Goal: Check status: Check status

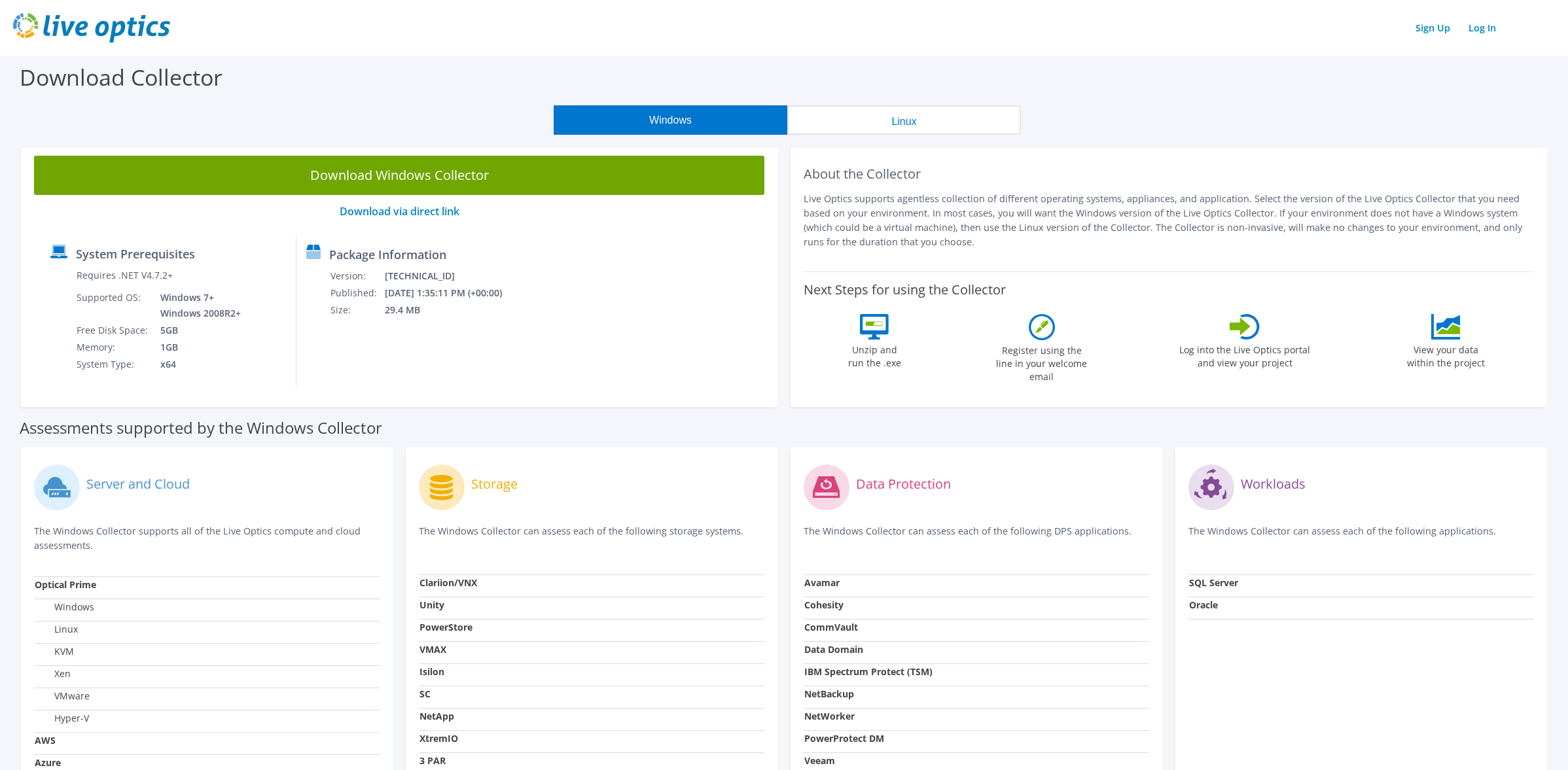
click at [670, 120] on button "Windows" at bounding box center [670, 119] width 233 height 29
click at [1449, 356] on label "View your data within the project" at bounding box center [1446, 355] width 95 height 30
click at [1244, 358] on label "Log into the Live Optics portal and view your project" at bounding box center [1244, 355] width 132 height 30
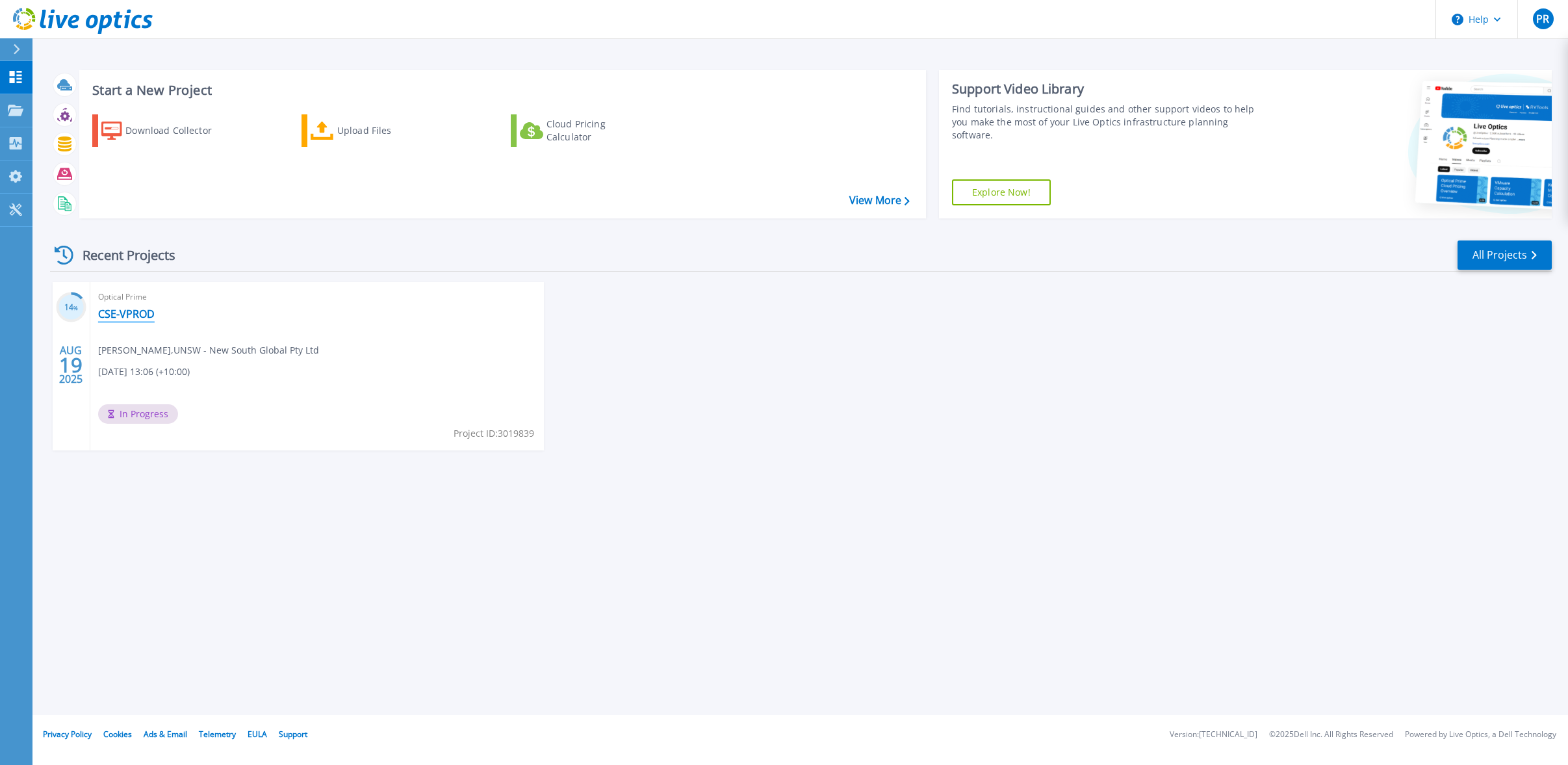
click at [128, 315] on link "CSE-VPROD" at bounding box center [127, 313] width 57 height 13
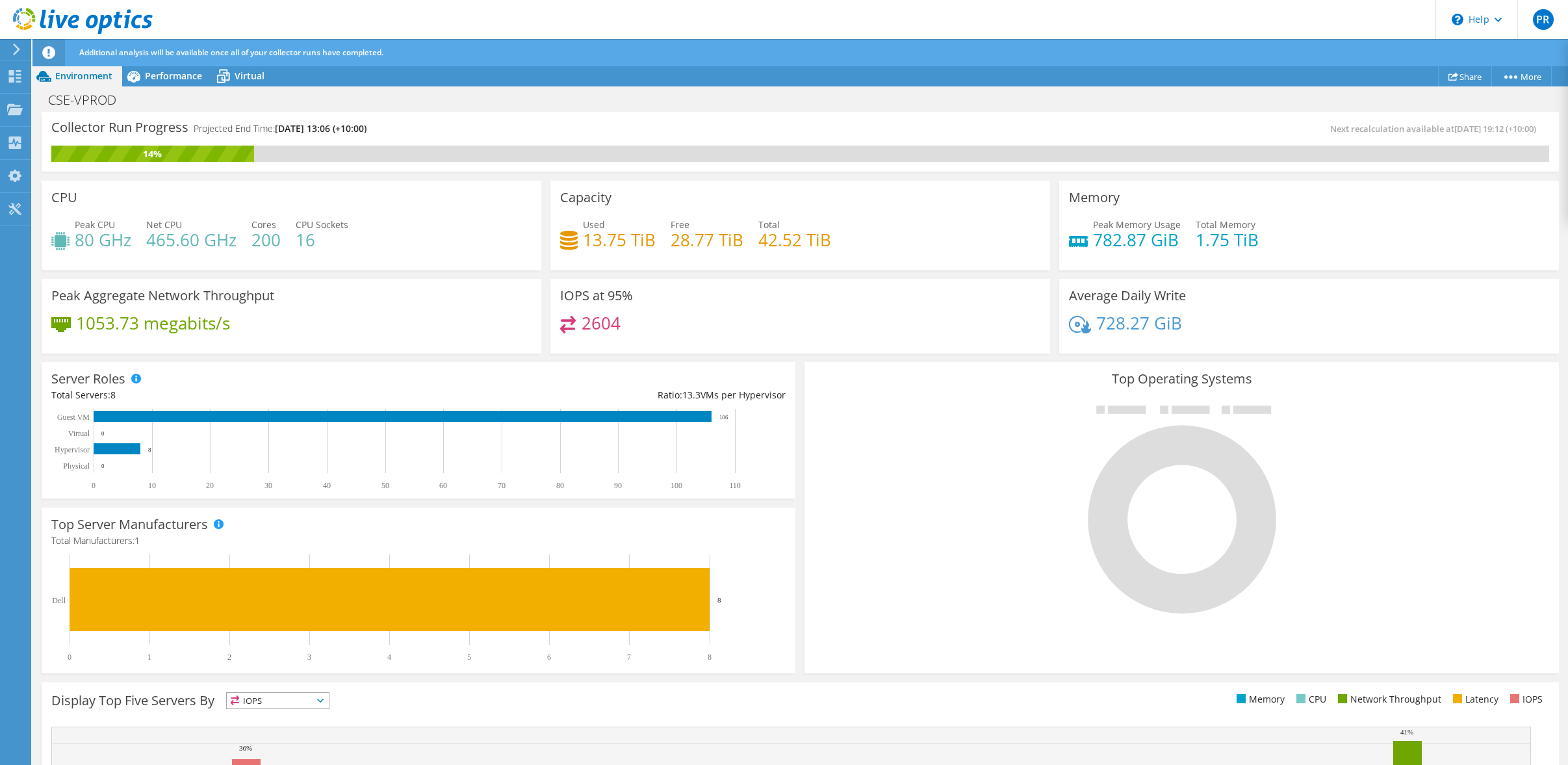
click at [1076, 53] on div "Additional analysis will be available once all of your collector runs have comp…" at bounding box center [824, 52] width 1496 height 28
click at [163, 72] on span "Performance" at bounding box center [173, 75] width 57 height 13
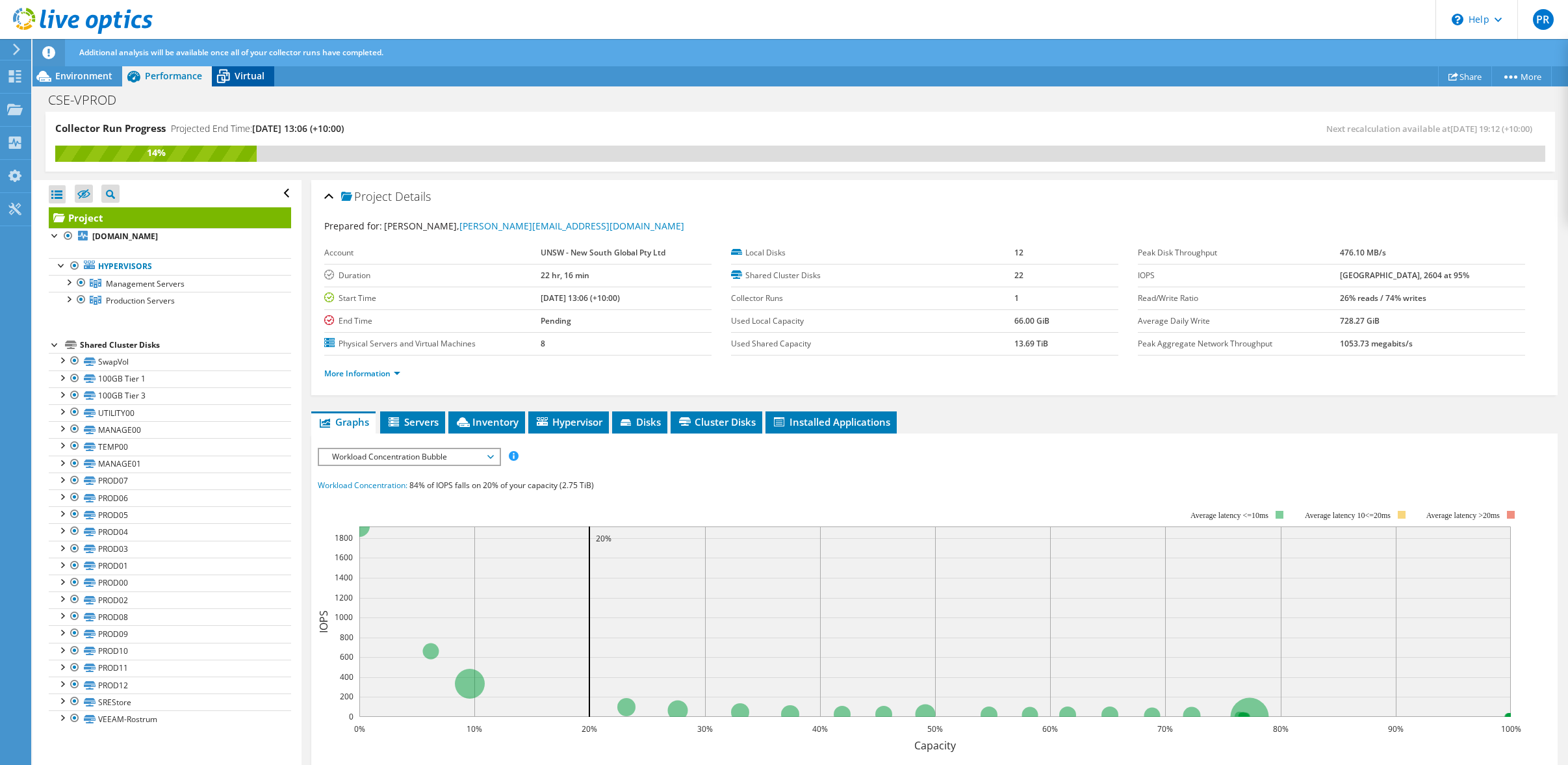
click at [247, 76] on span "Virtual" at bounding box center [250, 75] width 30 height 13
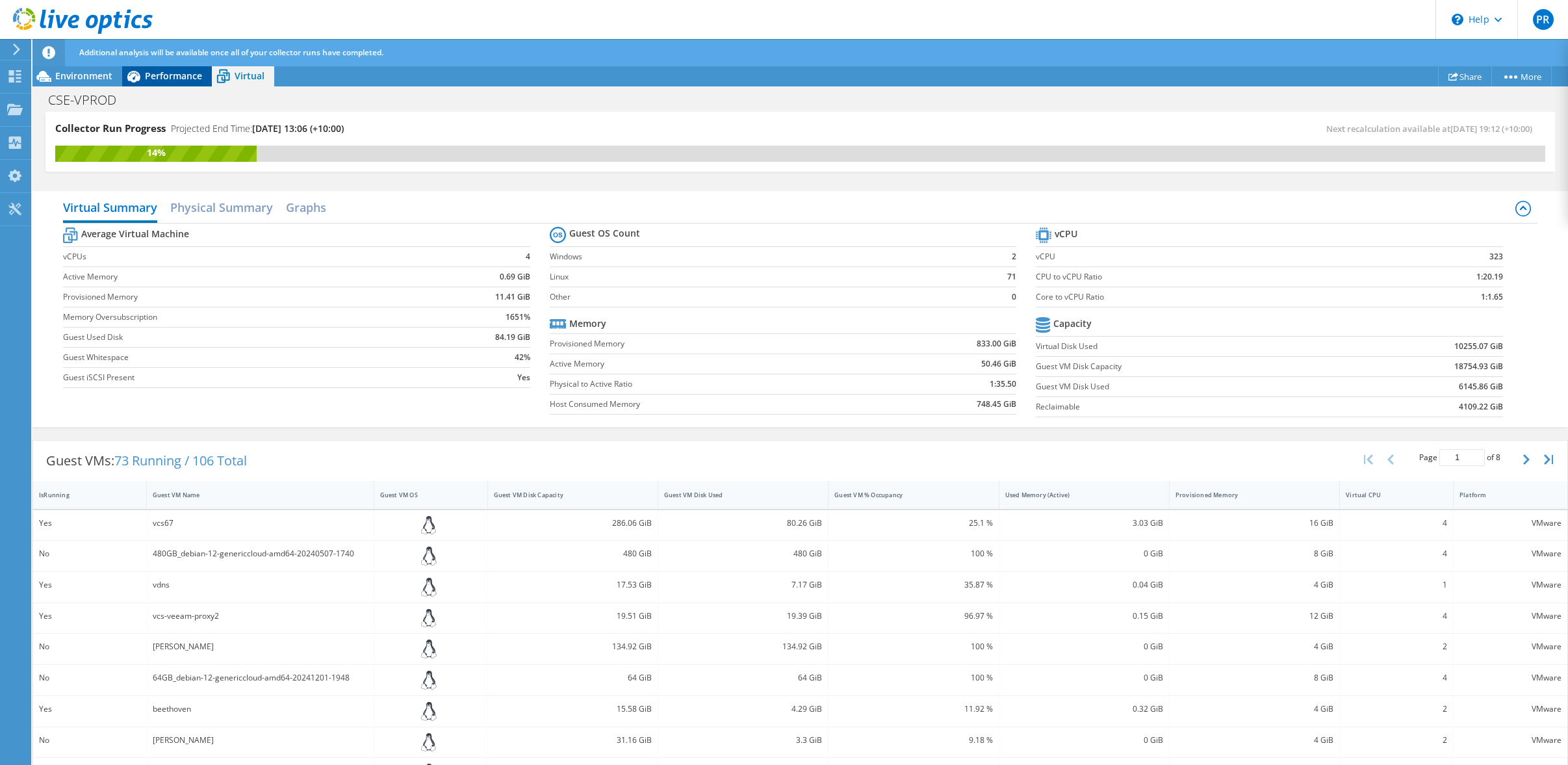
click at [174, 76] on span "Performance" at bounding box center [173, 75] width 57 height 13
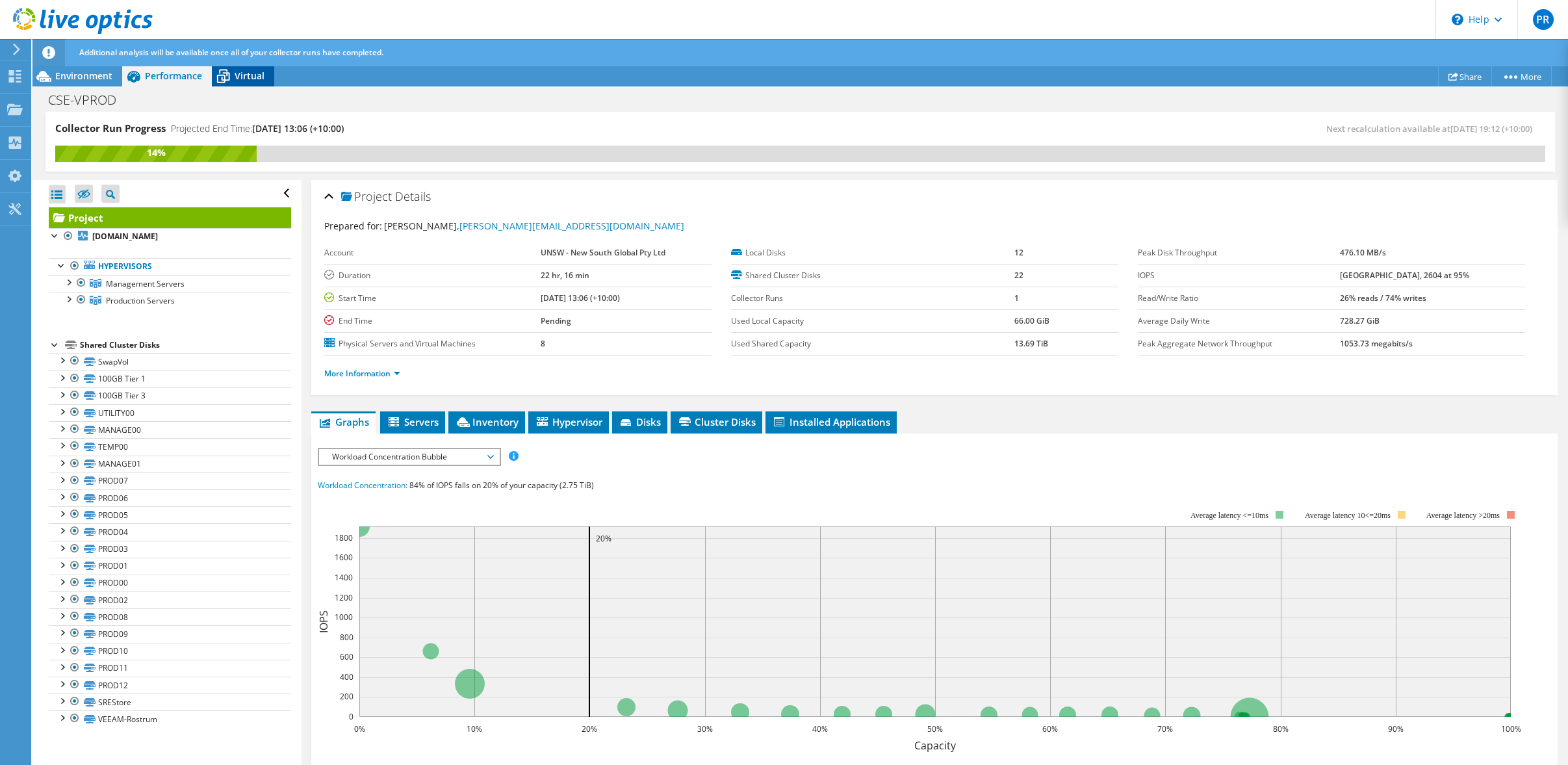
click at [243, 75] on span "Virtual" at bounding box center [250, 75] width 30 height 13
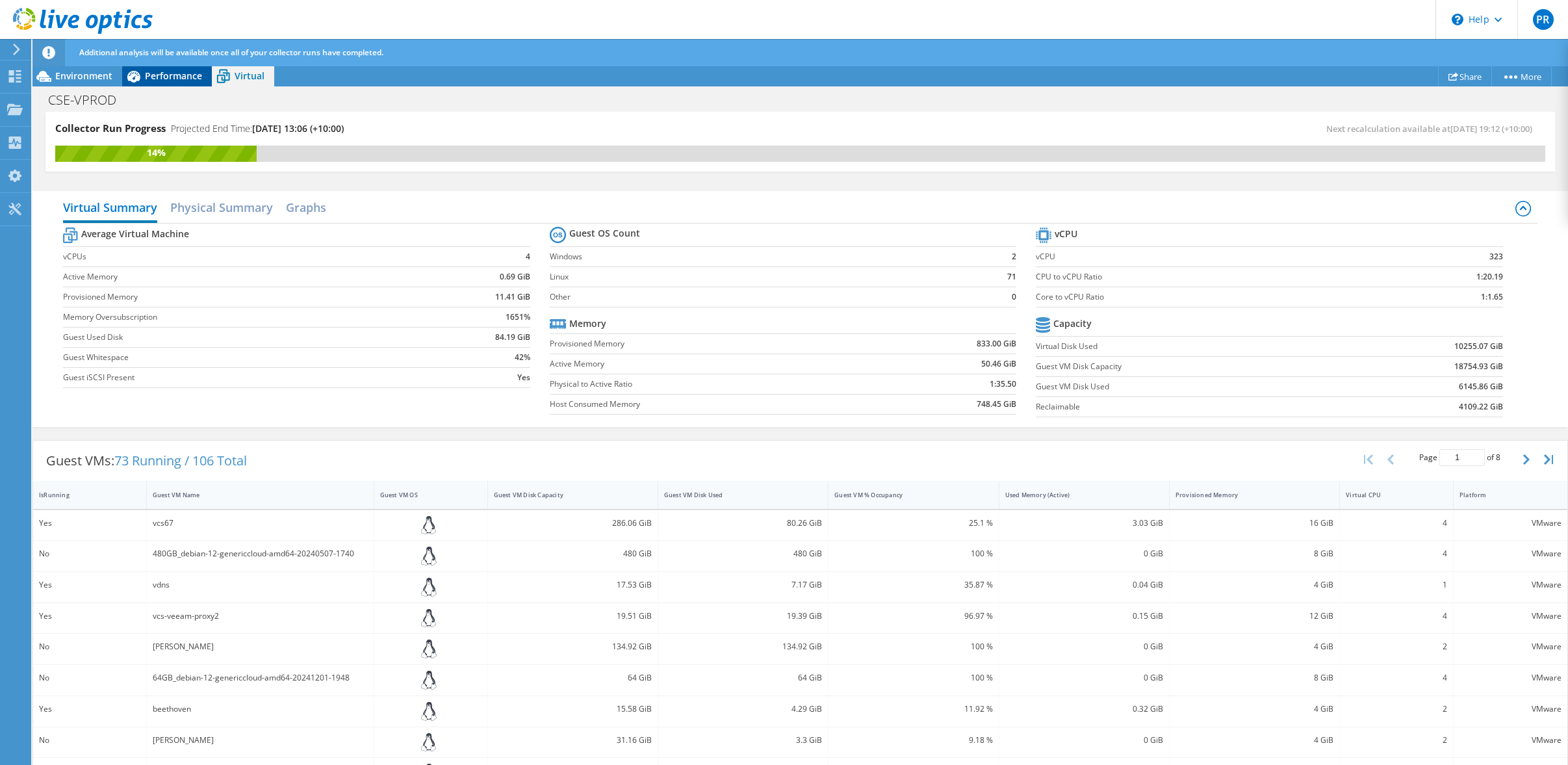
click at [148, 76] on span "Performance" at bounding box center [173, 75] width 57 height 13
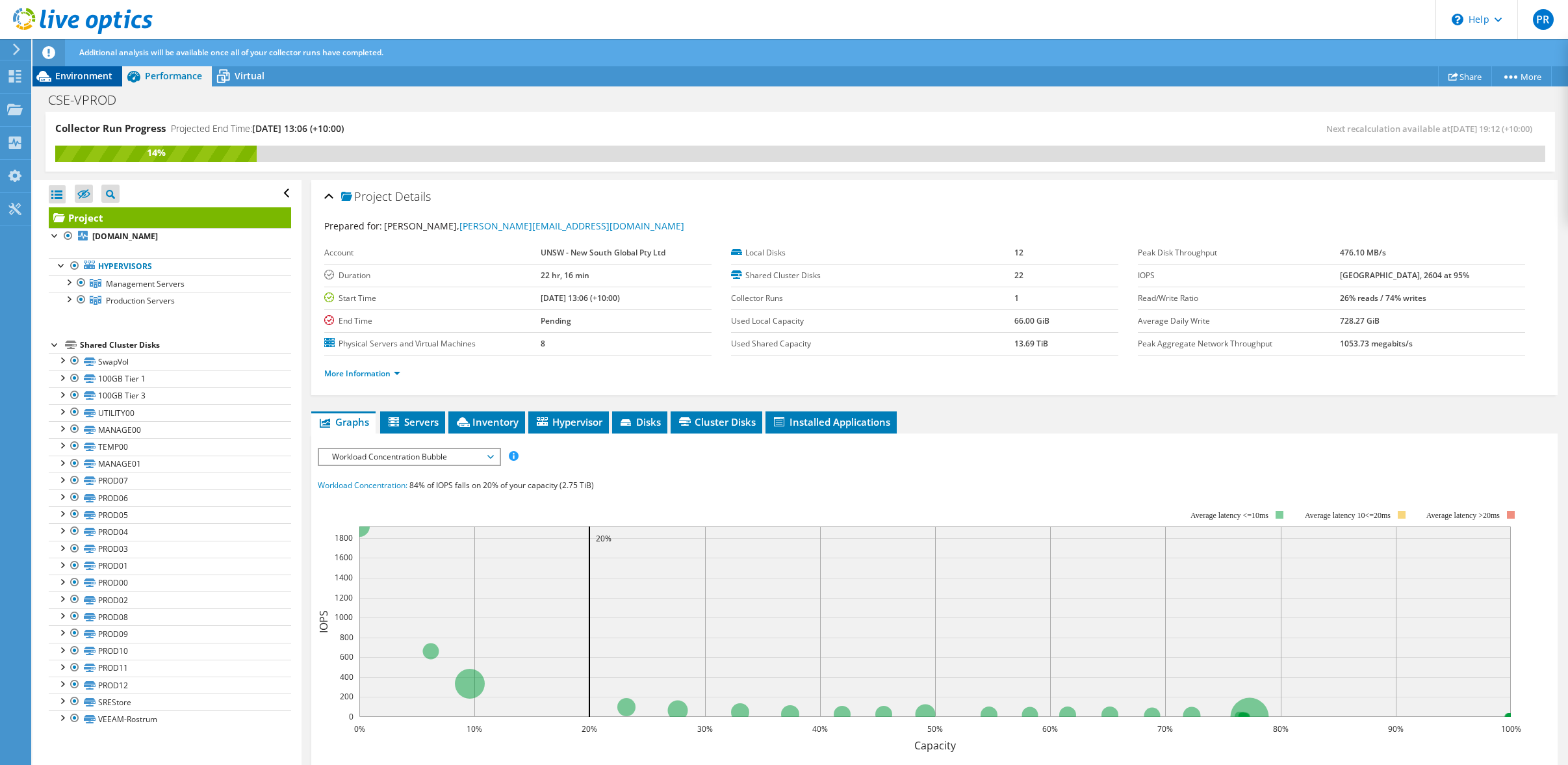
click at [83, 75] on span "Environment" at bounding box center [83, 75] width 57 height 13
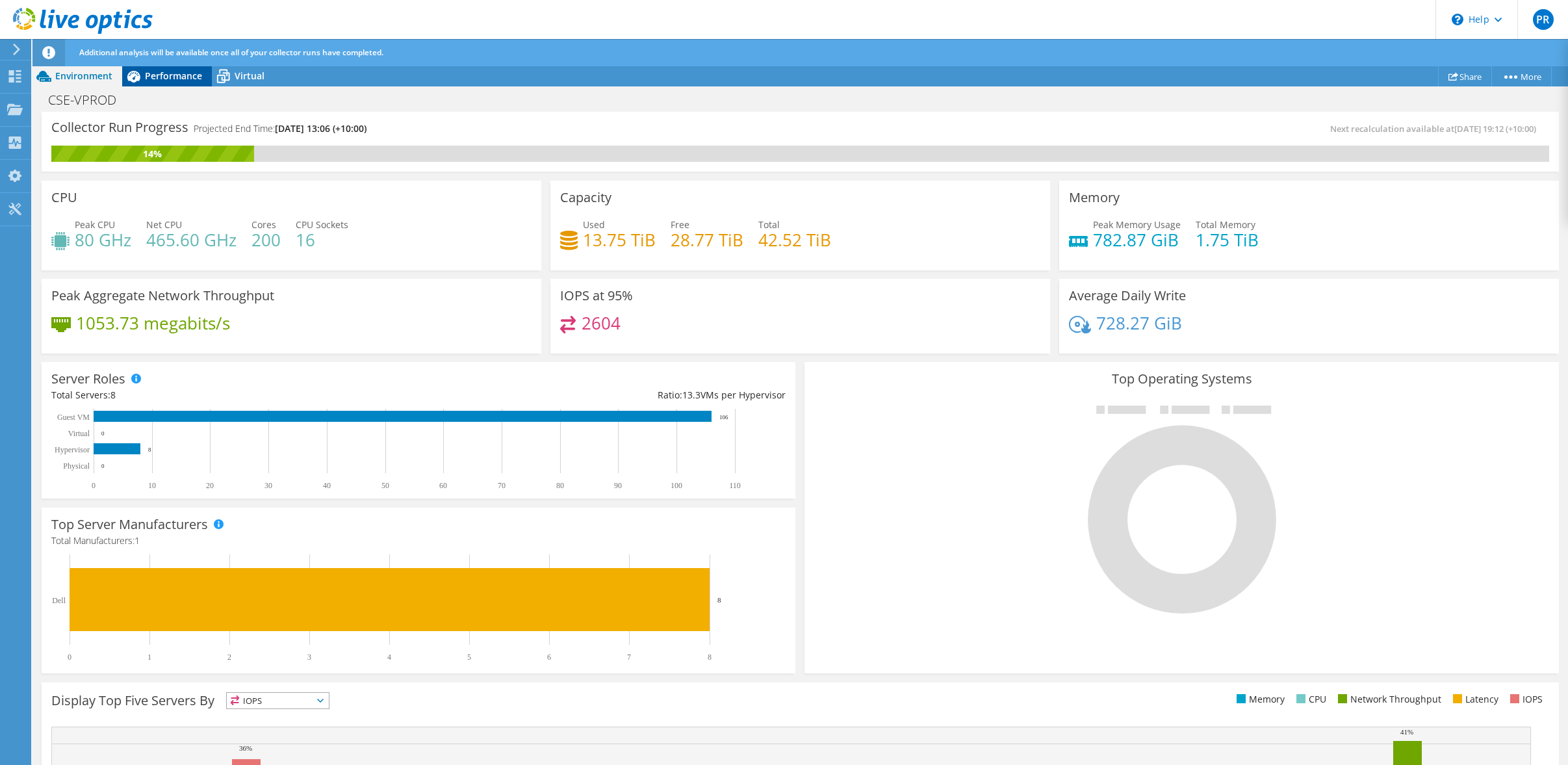
click at [170, 75] on span "Performance" at bounding box center [173, 75] width 57 height 13
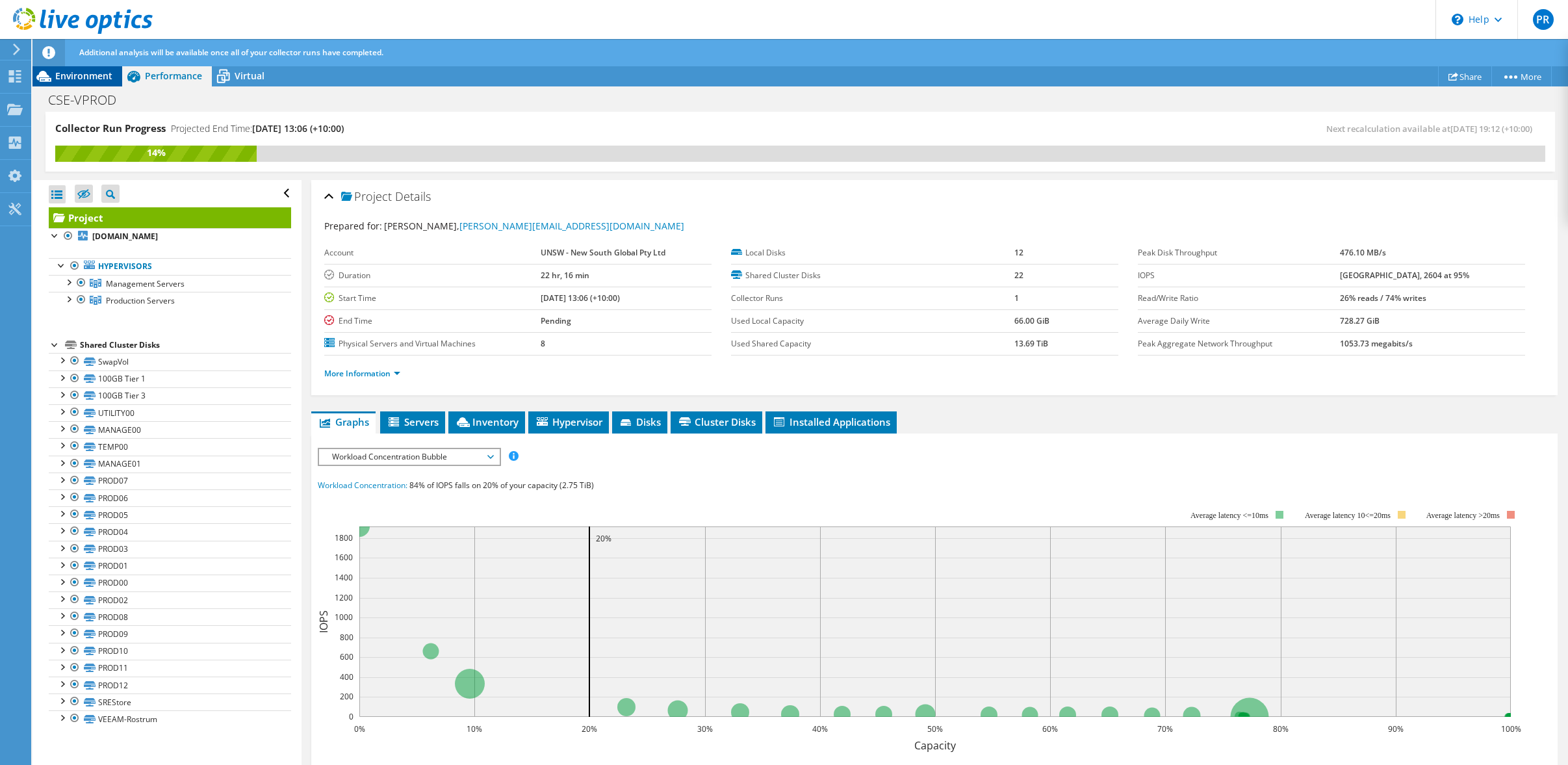
click at [85, 77] on span "Environment" at bounding box center [83, 75] width 57 height 13
